Goal: Transaction & Acquisition: Purchase product/service

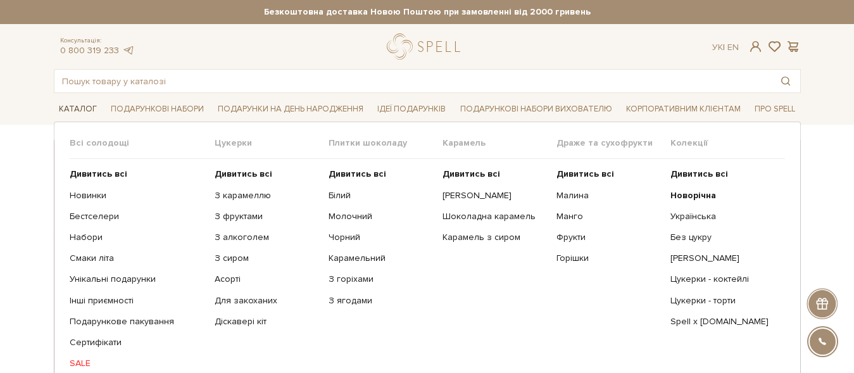
scroll to position [108, 0]
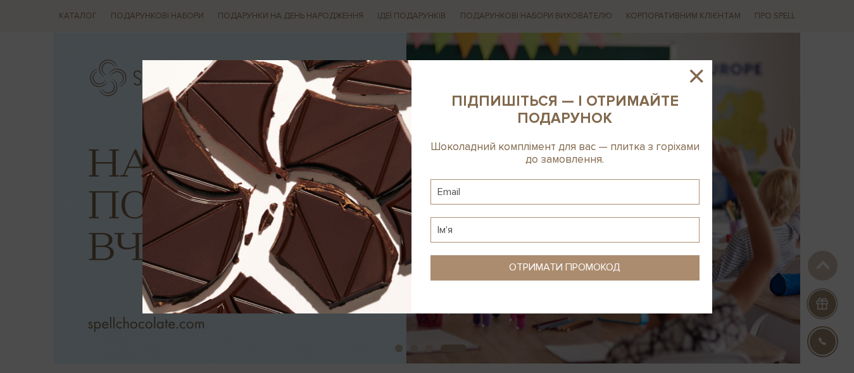
click at [693, 72] on icon at bounding box center [696, 76] width 13 height 13
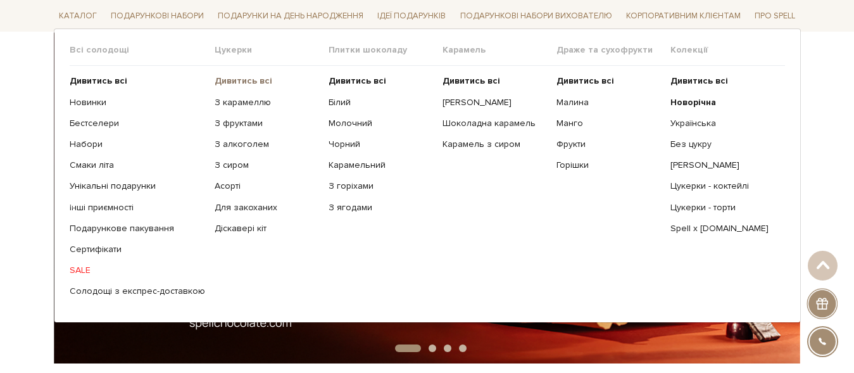
click at [250, 79] on b "Дивитись всі" at bounding box center [244, 80] width 58 height 11
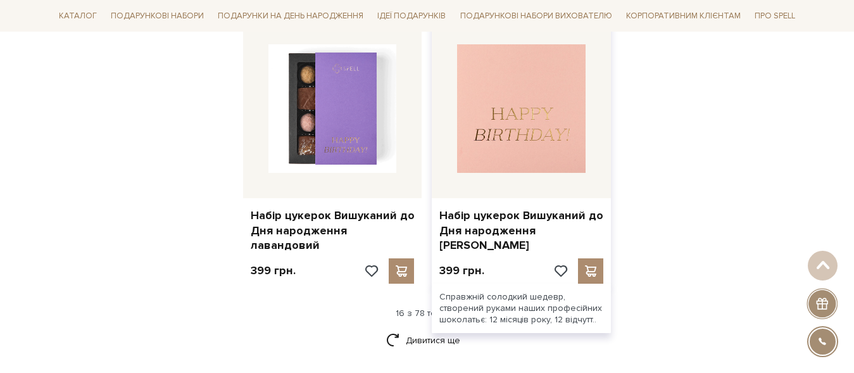
scroll to position [1723, 0]
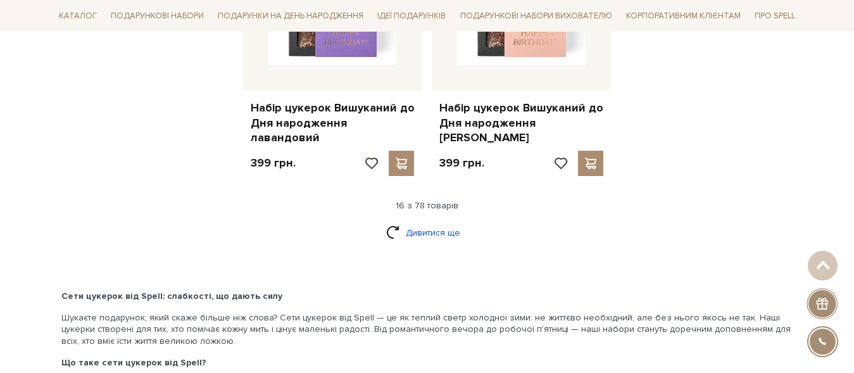
click at [390, 222] on link "Дивитися ще" at bounding box center [427, 233] width 82 height 22
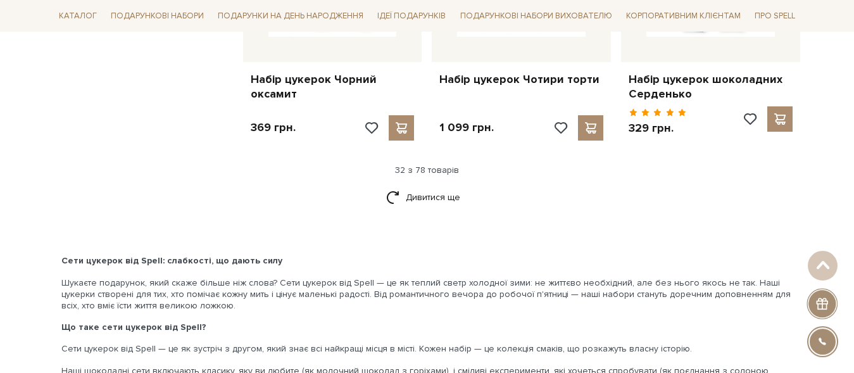
scroll to position [3123, 0]
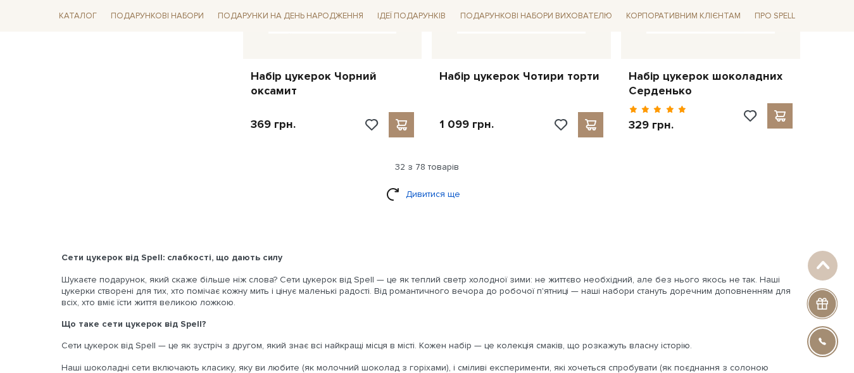
click at [414, 183] on link "Дивитися ще" at bounding box center [427, 194] width 82 height 22
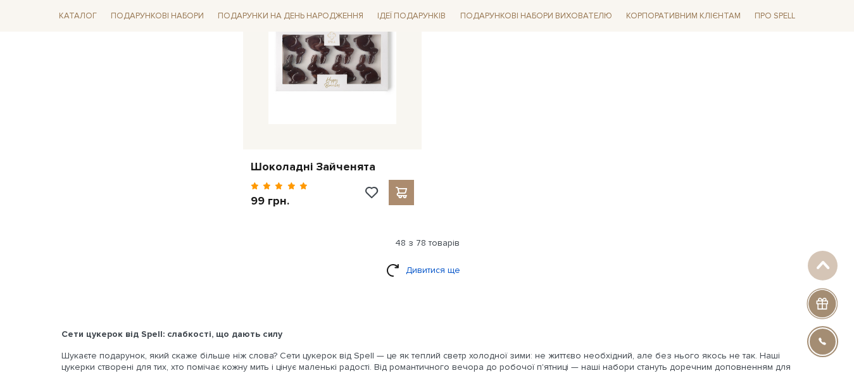
scroll to position [4738, 0]
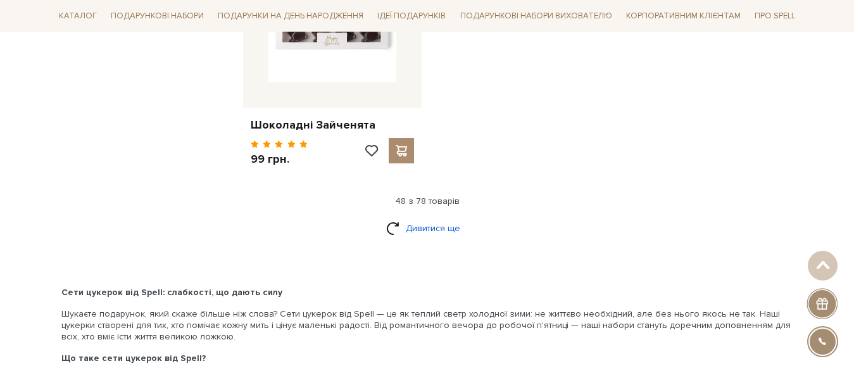
click at [418, 217] on link "Дивитися ще" at bounding box center [427, 228] width 82 height 22
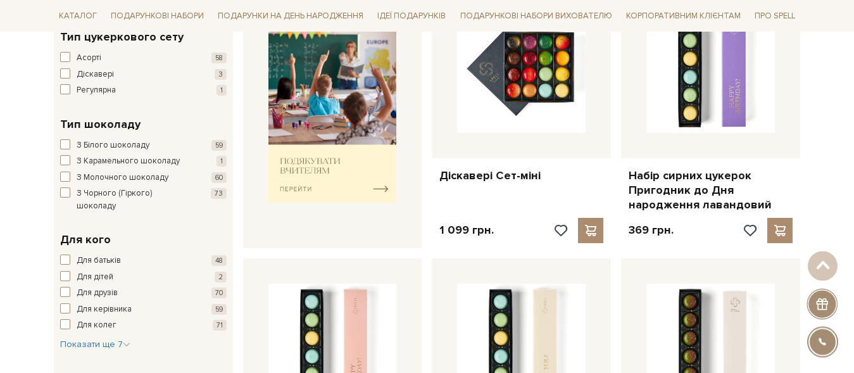
scroll to position [0, 0]
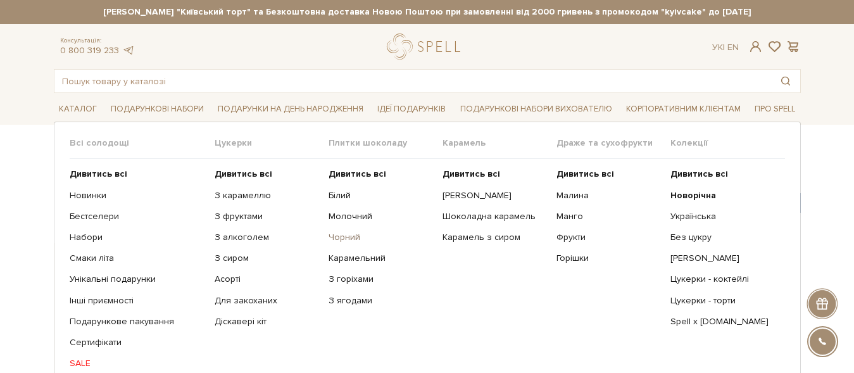
click at [344, 237] on link "Чорний" at bounding box center [381, 237] width 105 height 11
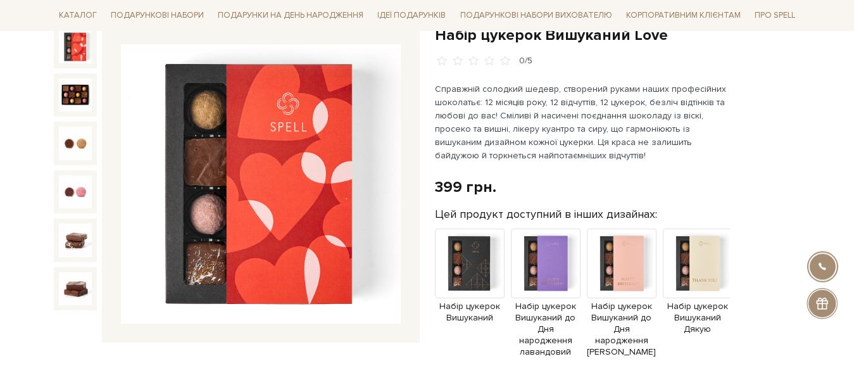
scroll to position [108, 0]
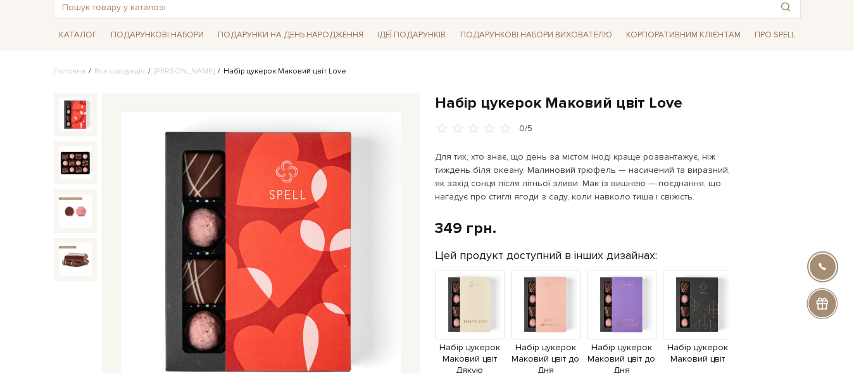
scroll to position [108, 0]
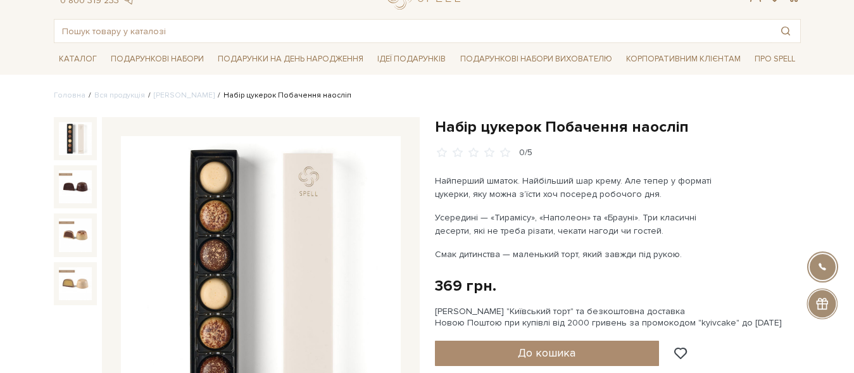
scroll to position [108, 0]
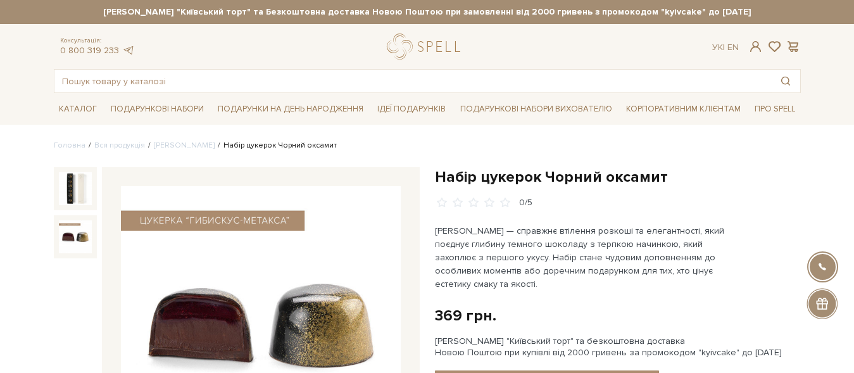
click at [67, 239] on img at bounding box center [75, 236] width 33 height 33
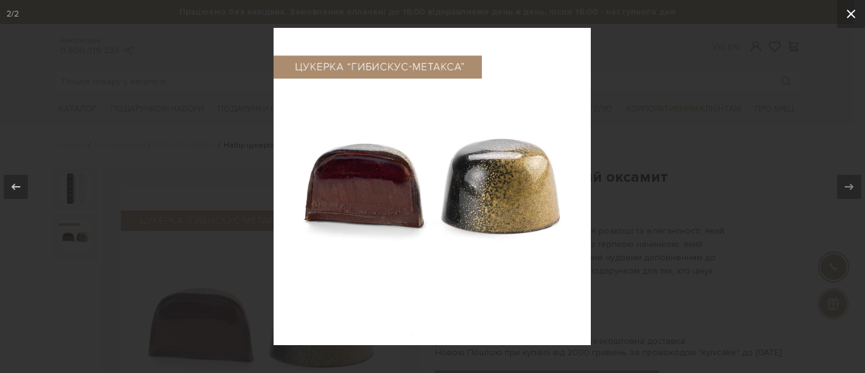
click at [854, 14] on button at bounding box center [851, 14] width 28 height 28
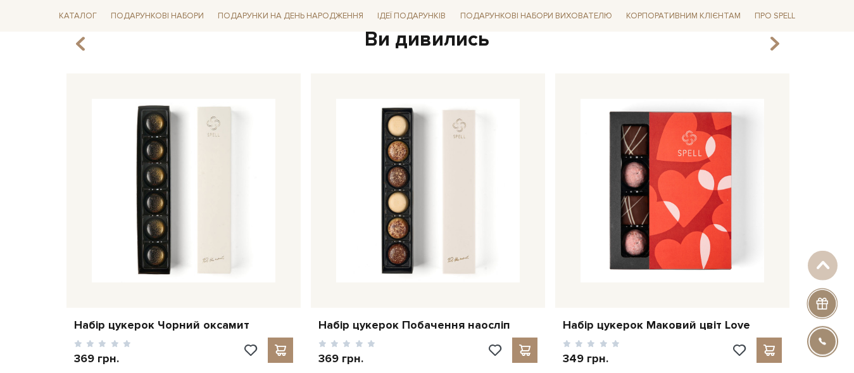
scroll to position [1627, 0]
